Goal: Find specific page/section: Find specific page/section

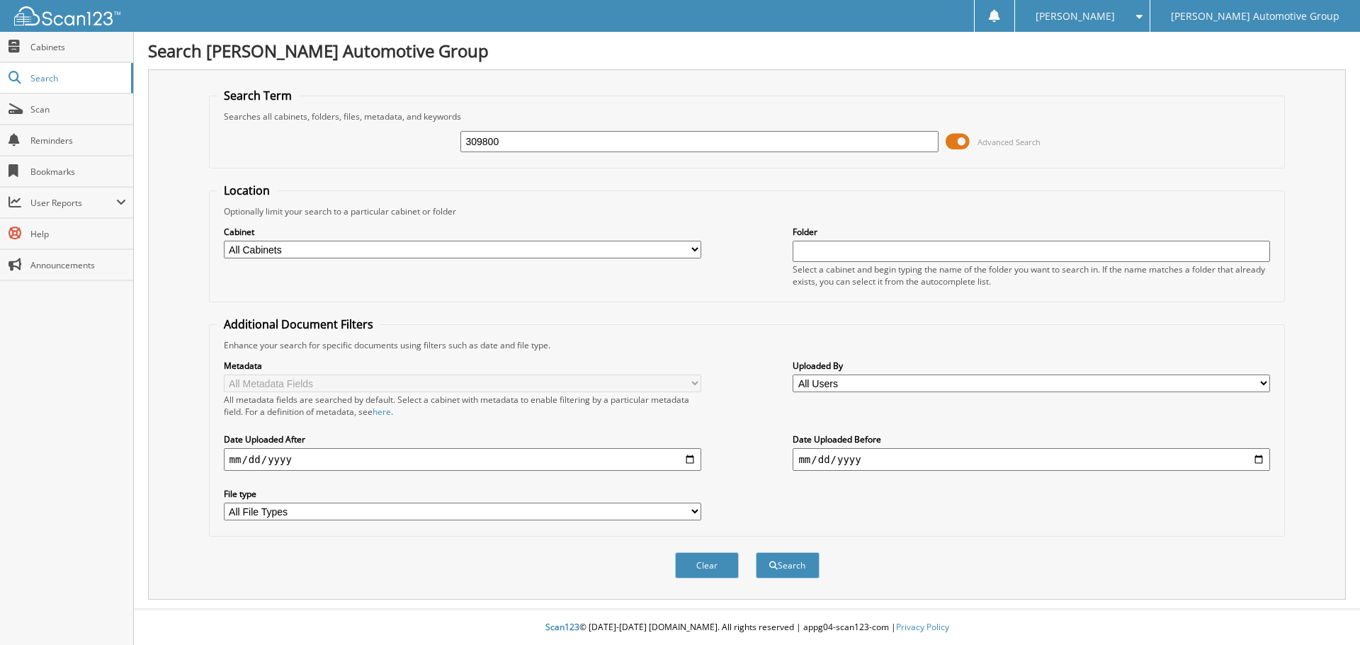
type input "309800"
click at [756, 552] on button "Search" at bounding box center [788, 565] width 64 height 26
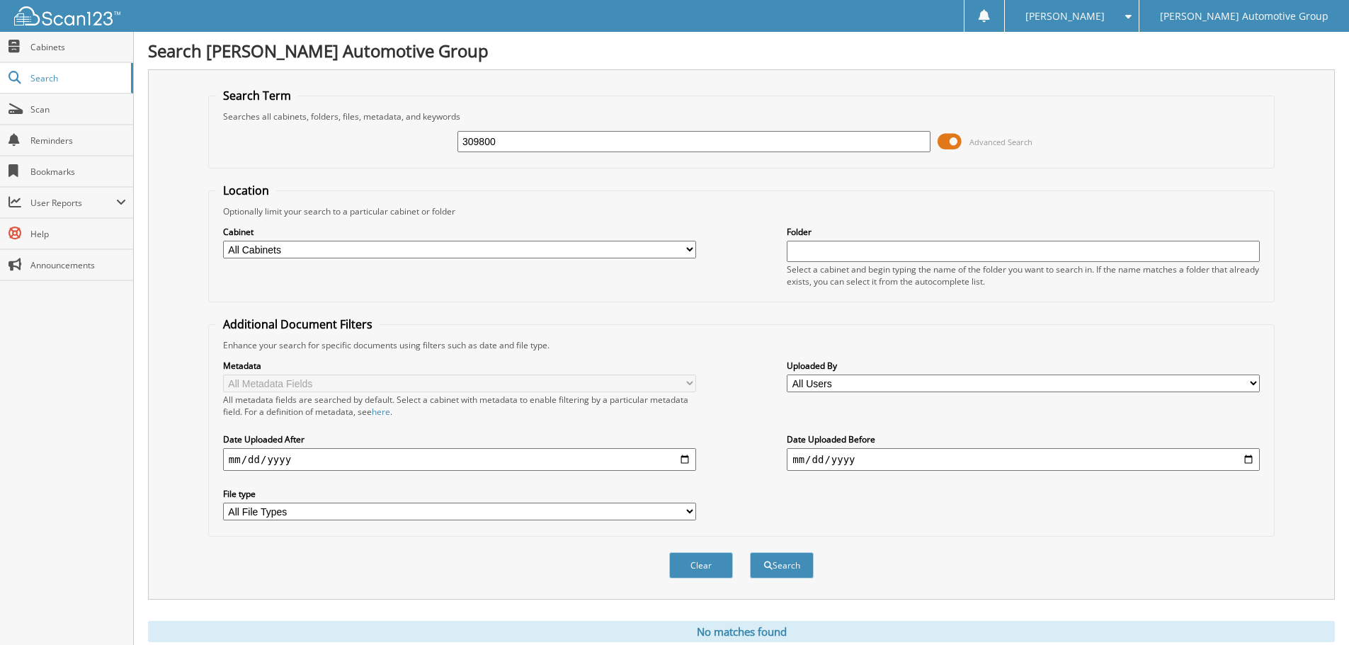
drag, startPoint x: 579, startPoint y: 136, endPoint x: 382, endPoint y: 141, distance: 196.3
click at [395, 140] on div "309800 Advanced Search" at bounding box center [741, 142] width 1051 height 38
paste input "8876"
type input "308876"
click at [583, 205] on fieldset "Location Optionally limit your search to a particular cabinet or folder Cabinet…" at bounding box center [741, 243] width 1067 height 120
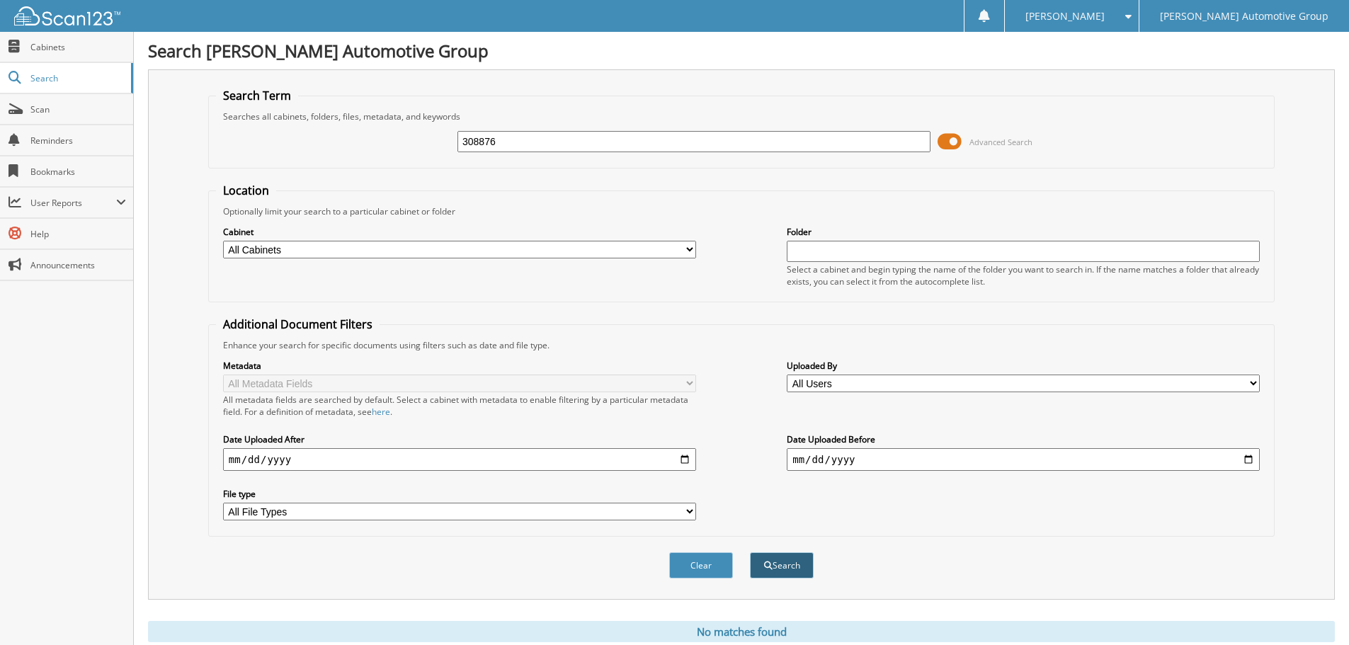
click at [783, 567] on button "Search" at bounding box center [782, 565] width 64 height 26
